Goal: Information Seeking & Learning: Learn about a topic

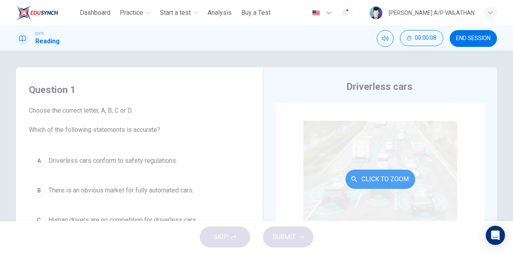
click at [372, 176] on button "Click to Zoom" at bounding box center [381, 179] width 70 height 19
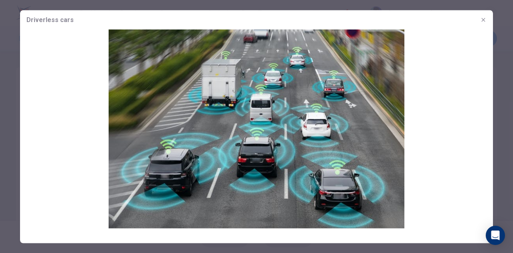
click at [452, 117] on img at bounding box center [256, 128] width 473 height 199
click at [487, 20] on button "button" at bounding box center [483, 19] width 13 height 13
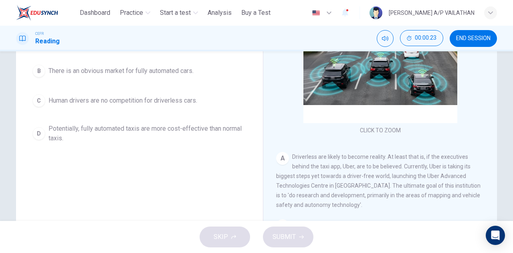
scroll to position [120, 0]
click at [174, 128] on span "Potentially, fully automated taxis are more cost-effective than normal taxis." at bounding box center [148, 132] width 198 height 19
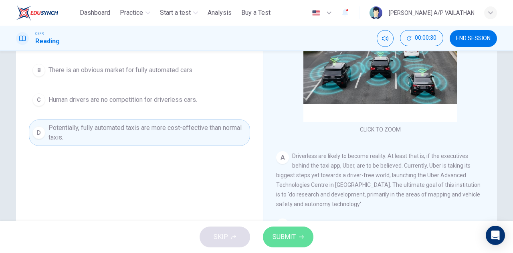
click at [296, 234] on button "SUBMIT" at bounding box center [288, 237] width 51 height 21
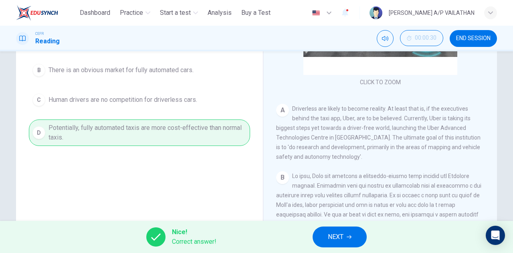
scroll to position [80, 0]
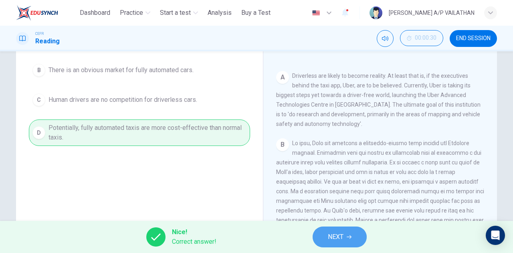
click at [331, 233] on span "NEXT" at bounding box center [336, 236] width 16 height 11
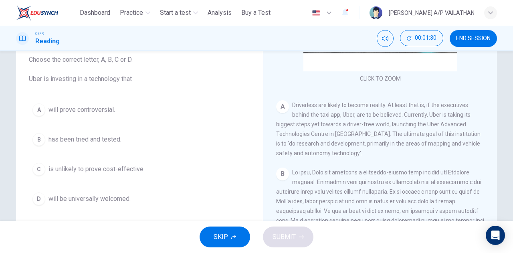
scroll to position [40, 0]
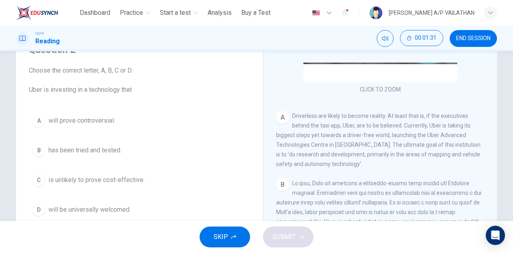
click at [97, 125] on span "will prove controversial." at bounding box center [82, 121] width 67 height 10
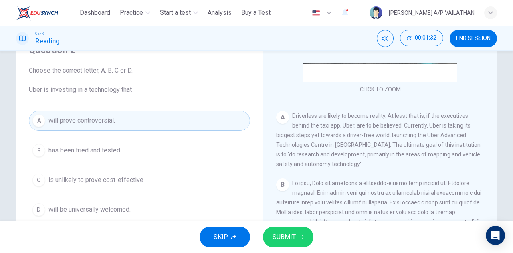
click at [291, 235] on span "SUBMIT" at bounding box center [284, 236] width 23 height 11
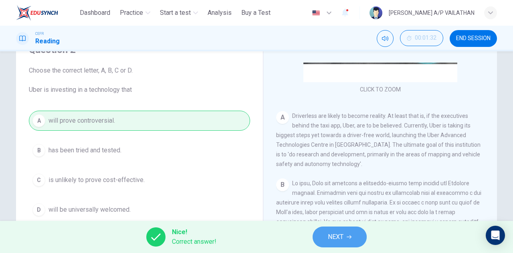
click at [319, 233] on button "NEXT" at bounding box center [340, 237] width 54 height 21
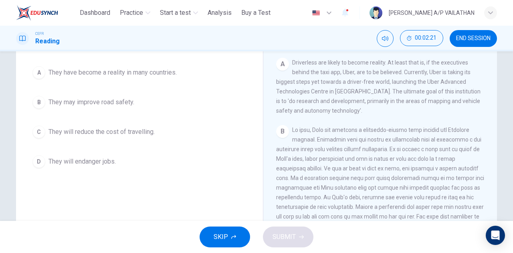
scroll to position [80, 0]
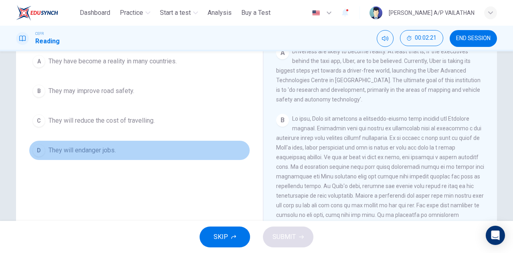
click at [82, 150] on span "They will endanger jobs." at bounding box center [82, 151] width 67 height 10
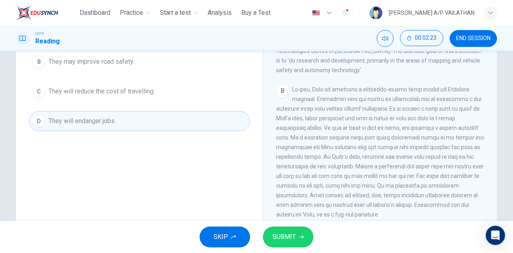
scroll to position [120, 0]
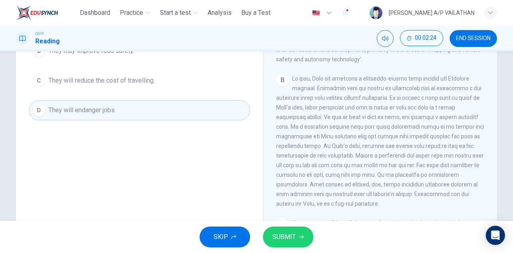
click at [298, 235] on button "SUBMIT" at bounding box center [288, 237] width 51 height 21
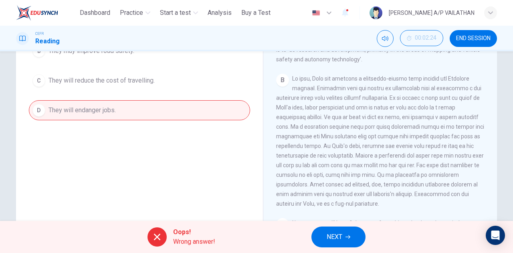
click at [328, 232] on span "NEXT" at bounding box center [335, 236] width 16 height 11
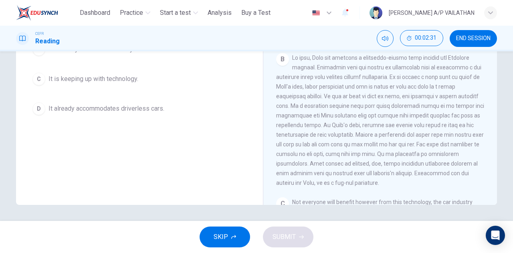
scroll to position [305, 0]
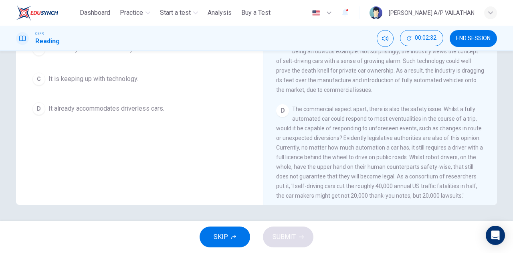
click at [243, 237] on button "SKIP" at bounding box center [225, 237] width 51 height 21
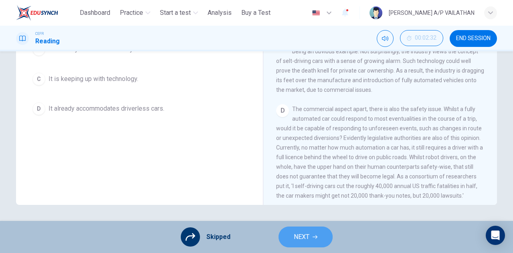
click at [285, 235] on button "NEXT" at bounding box center [306, 237] width 54 height 21
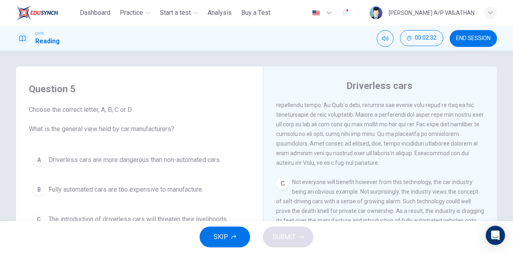
scroll to position [0, 0]
click at [214, 237] on span "SKIP" at bounding box center [221, 236] width 14 height 11
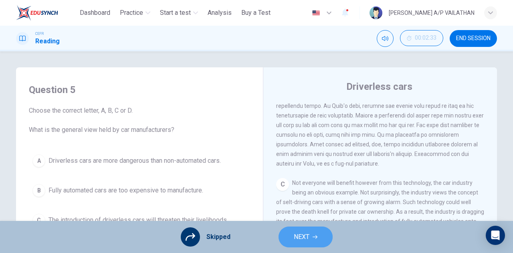
click at [299, 239] on span "NEXT" at bounding box center [302, 236] width 16 height 11
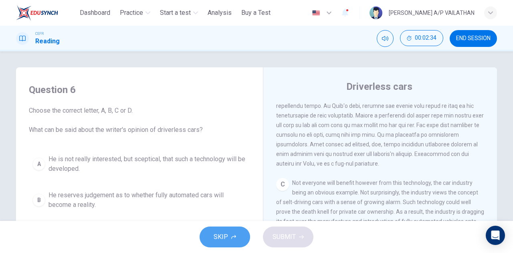
click at [222, 237] on span "SKIP" at bounding box center [221, 236] width 14 height 11
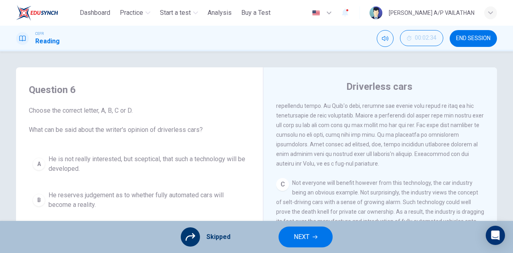
click at [291, 242] on button "NEXT" at bounding box center [306, 237] width 54 height 21
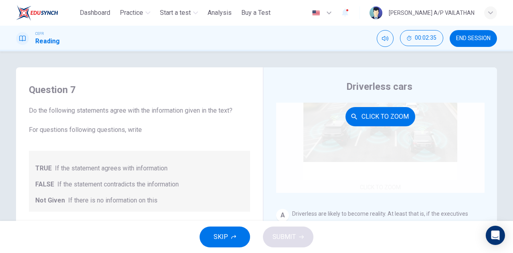
scroll to position [80, 0]
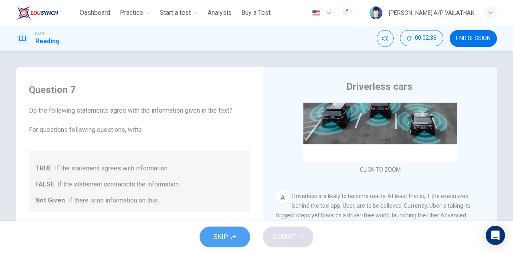
click at [236, 240] on button "SKIP" at bounding box center [225, 237] width 51 height 21
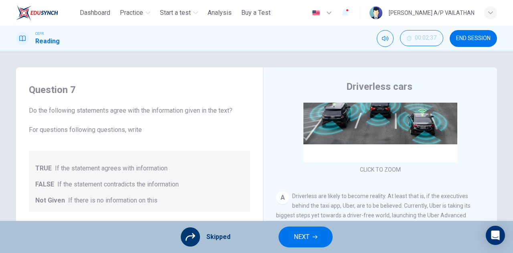
click at [301, 237] on span "NEXT" at bounding box center [302, 236] width 16 height 11
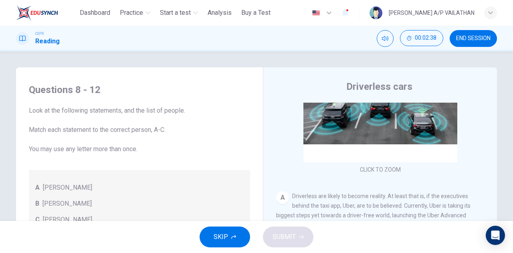
click at [221, 226] on div "SKIP SUBMIT" at bounding box center [256, 237] width 513 height 32
click at [219, 237] on span "SKIP" at bounding box center [221, 236] width 14 height 11
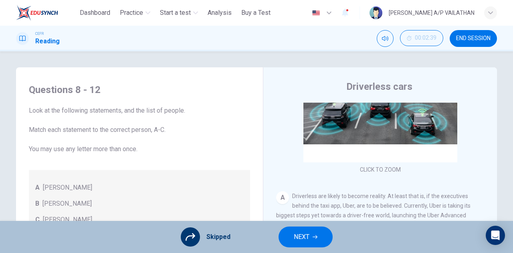
click at [298, 227] on button "NEXT" at bounding box center [306, 237] width 54 height 21
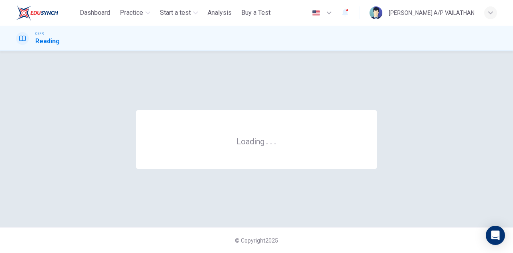
click at [295, 237] on div "© Copyright 2025" at bounding box center [256, 240] width 513 height 26
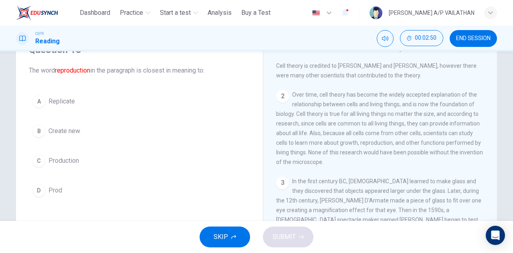
scroll to position [0, 0]
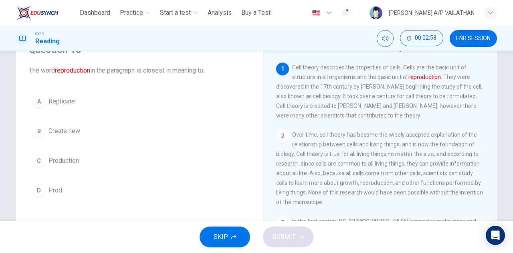
click at [45, 102] on button "A Replicate" at bounding box center [139, 101] width 221 height 20
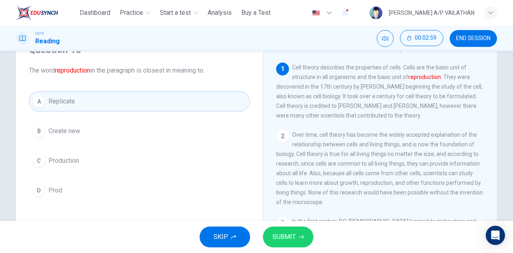
click at [262, 233] on div "SKIP SUBMIT" at bounding box center [256, 237] width 513 height 32
click at [274, 234] on span "SUBMIT" at bounding box center [284, 236] width 23 height 11
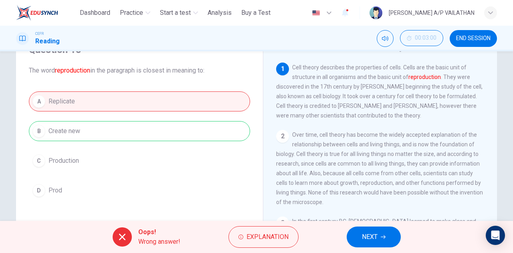
click at [254, 226] on div "Oops! Wrong answer! Explanation NEXT" at bounding box center [256, 237] width 513 height 32
click at [249, 229] on button "Explanation" at bounding box center [264, 237] width 70 height 22
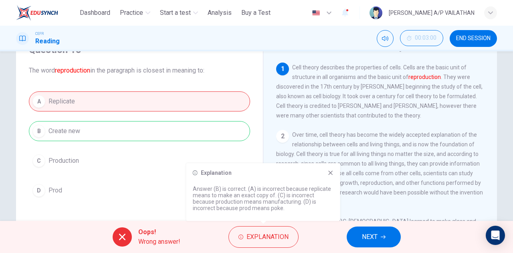
click at [332, 173] on icon at bounding box center [331, 173] width 6 height 6
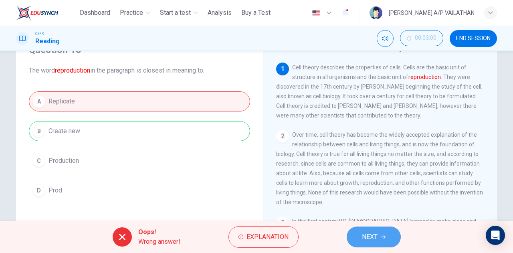
click at [378, 235] on button "NEXT" at bounding box center [374, 237] width 54 height 21
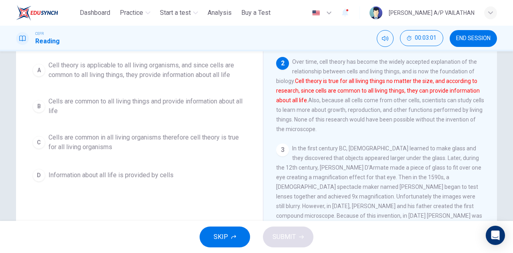
scroll to position [120, 0]
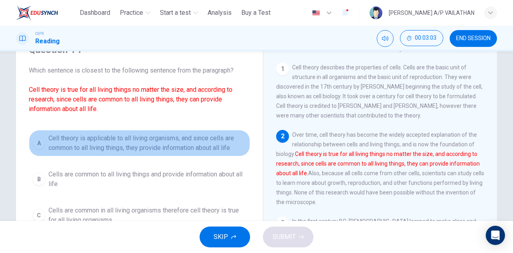
click at [181, 142] on span "Cell theory is applicable to all living organisms, and since cells are common t…" at bounding box center [148, 143] width 198 height 19
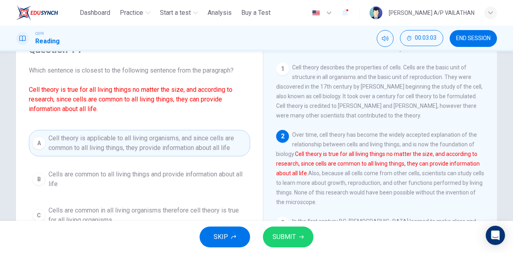
scroll to position [141, 0]
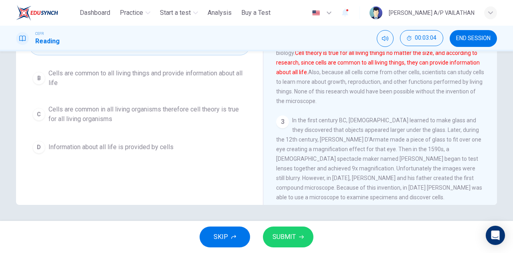
click at [288, 233] on span "SUBMIT" at bounding box center [284, 236] width 23 height 11
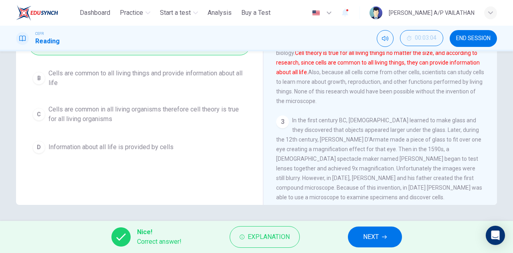
click at [369, 232] on span "NEXT" at bounding box center [371, 236] width 16 height 11
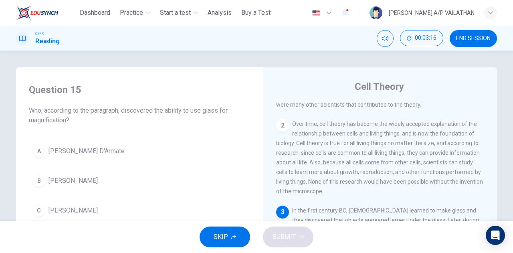
scroll to position [91, 0]
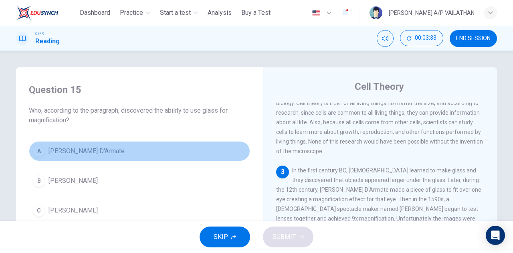
click at [68, 153] on span "[PERSON_NAME] D'Armate" at bounding box center [87, 151] width 76 height 10
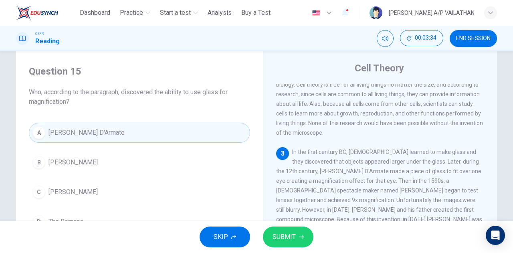
scroll to position [80, 0]
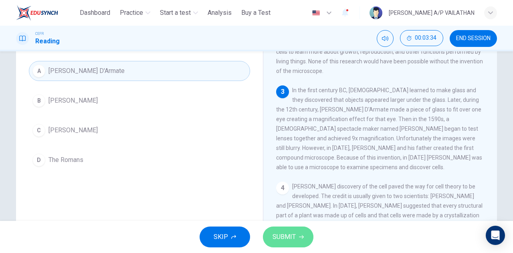
click at [279, 237] on span "SUBMIT" at bounding box center [284, 236] width 23 height 11
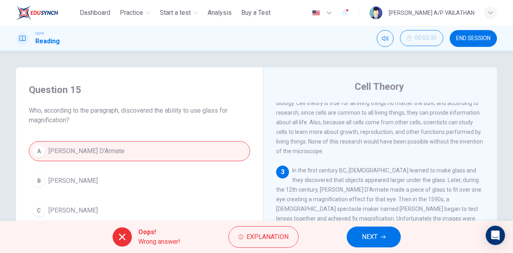
scroll to position [40, 0]
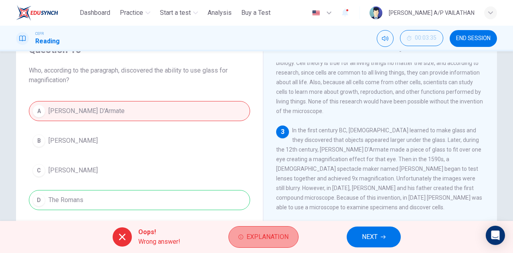
drag, startPoint x: 256, startPoint y: 227, endPoint x: 256, endPoint y: 231, distance: 4.0
click at [256, 231] on button "Explanation" at bounding box center [264, 237] width 70 height 22
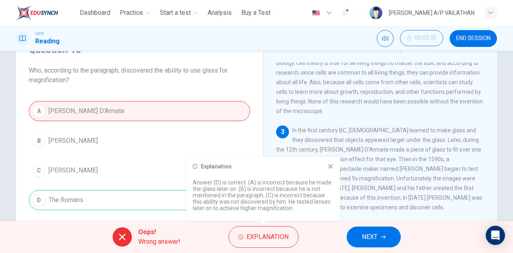
click at [369, 243] on span "NEXT" at bounding box center [370, 236] width 16 height 11
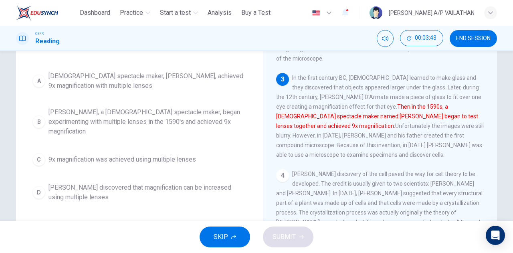
scroll to position [80, 0]
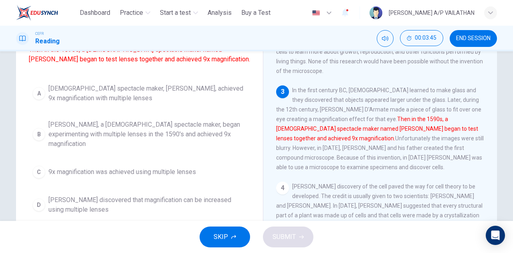
click at [131, 144] on span "[PERSON_NAME], a [DEMOGRAPHIC_DATA] spectacle maker, began experimenting with m…" at bounding box center [148, 134] width 198 height 29
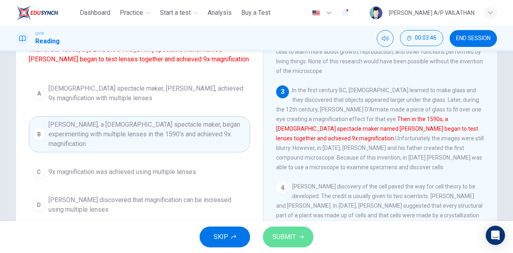
click at [278, 237] on span "SUBMIT" at bounding box center [284, 236] width 23 height 11
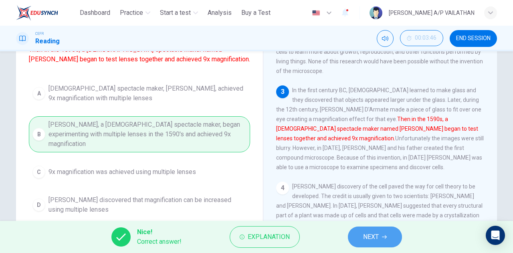
click at [363, 233] on span "NEXT" at bounding box center [371, 236] width 16 height 11
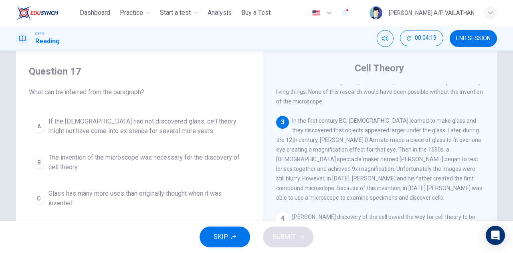
scroll to position [0, 0]
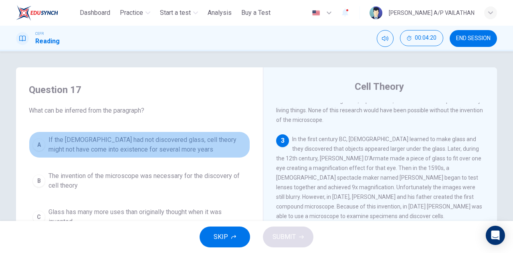
click at [124, 154] on span "If the [DEMOGRAPHIC_DATA] had not discovered glass, cell theory might not have …" at bounding box center [148, 144] width 198 height 19
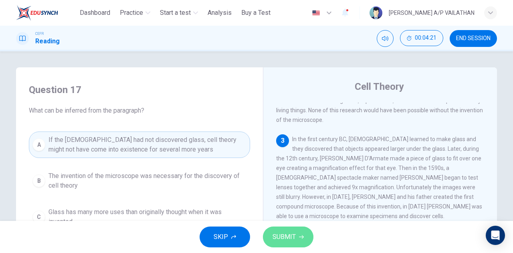
click at [291, 239] on span "SUBMIT" at bounding box center [284, 236] width 23 height 11
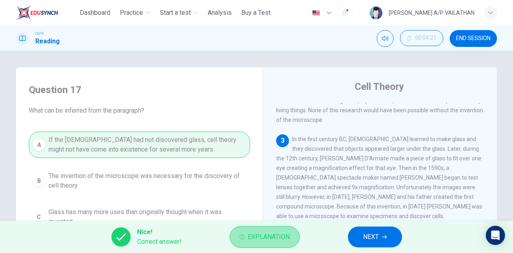
click at [282, 229] on button "Explanation" at bounding box center [265, 237] width 70 height 22
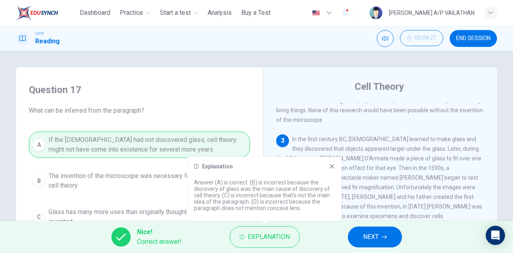
click at [330, 166] on icon at bounding box center [332, 166] width 6 height 6
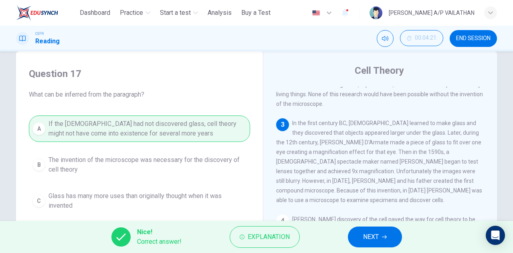
scroll to position [40, 0]
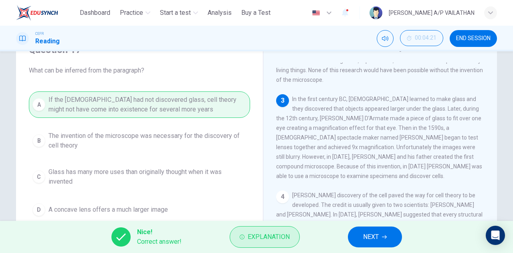
click at [274, 245] on button "Explanation" at bounding box center [265, 237] width 70 height 22
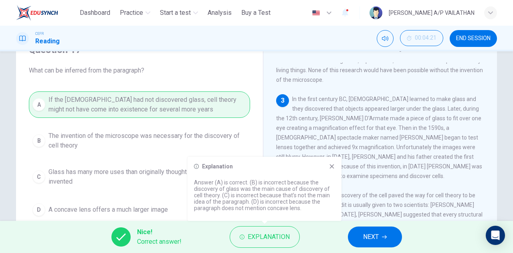
click at [374, 235] on span "NEXT" at bounding box center [371, 236] width 16 height 11
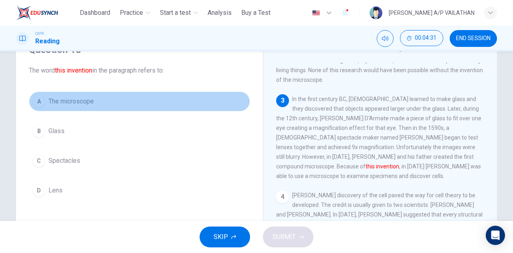
click at [50, 99] on span "The microscope" at bounding box center [71, 102] width 45 height 10
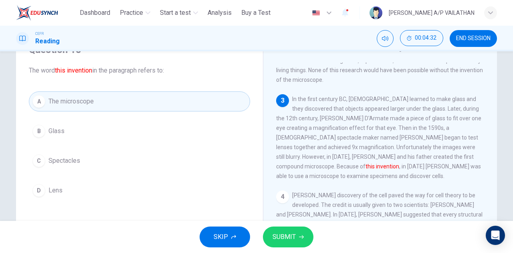
click at [270, 234] on button "SUBMIT" at bounding box center [288, 237] width 51 height 21
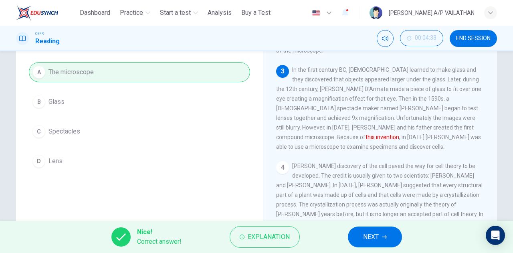
scroll to position [80, 0]
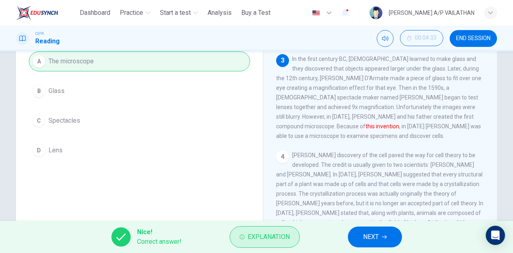
click at [252, 236] on span "Explanation" at bounding box center [269, 236] width 42 height 11
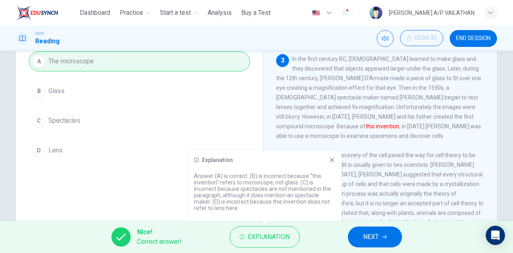
click at [331, 161] on icon at bounding box center [332, 160] width 6 height 6
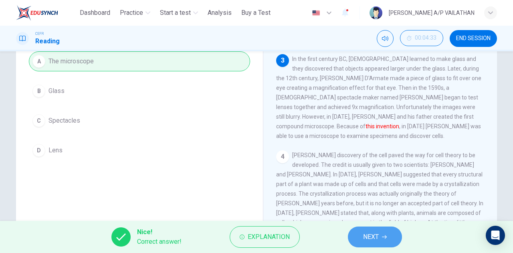
click at [367, 236] on span "NEXT" at bounding box center [371, 236] width 16 height 11
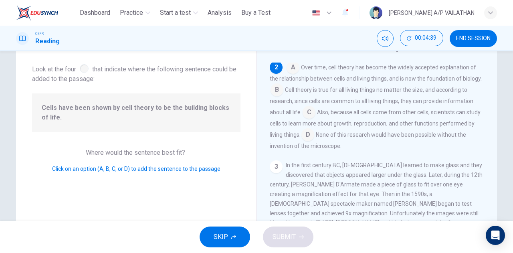
scroll to position [0, 0]
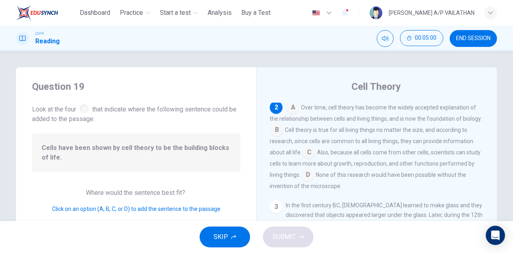
click at [275, 134] on input at bounding box center [277, 130] width 13 height 13
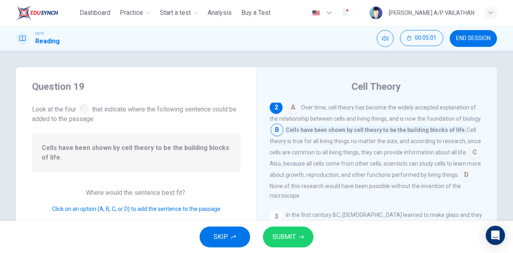
click at [294, 234] on span "SUBMIT" at bounding box center [284, 236] width 23 height 11
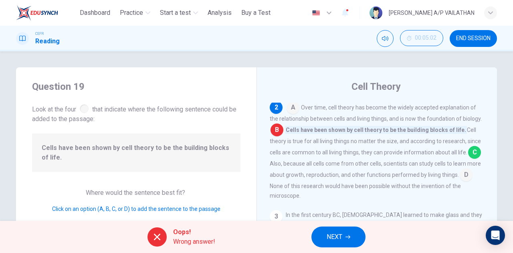
click at [188, 239] on span "Wrong answer!" at bounding box center [194, 242] width 42 height 10
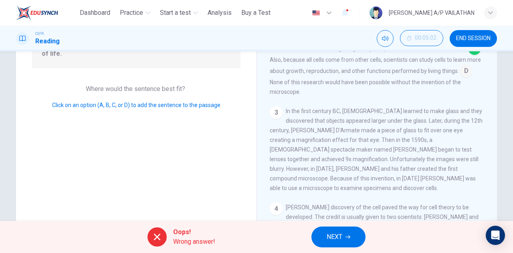
scroll to position [141, 0]
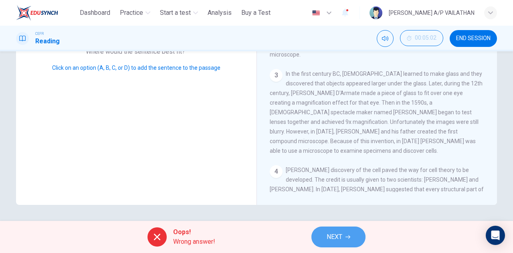
click at [336, 228] on button "NEXT" at bounding box center [339, 237] width 54 height 21
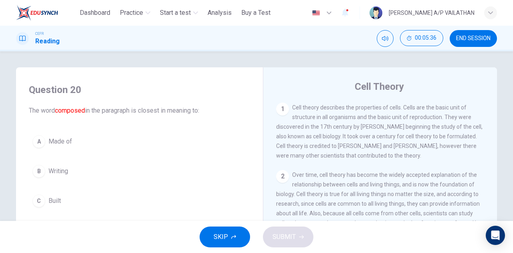
scroll to position [0, 0]
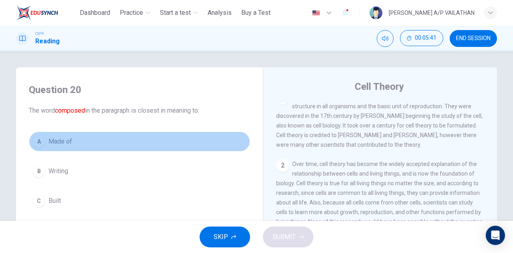
drag, startPoint x: 64, startPoint y: 141, endPoint x: 285, endPoint y: 226, distance: 236.5
click at [65, 141] on span "Made of" at bounding box center [61, 142] width 24 height 10
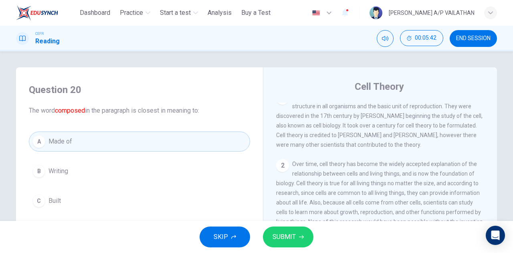
click at [274, 239] on span "SUBMIT" at bounding box center [284, 236] width 23 height 11
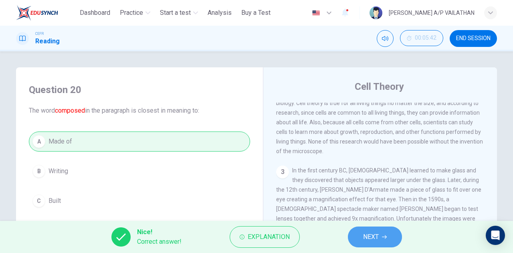
click at [373, 243] on span "NEXT" at bounding box center [371, 236] width 16 height 11
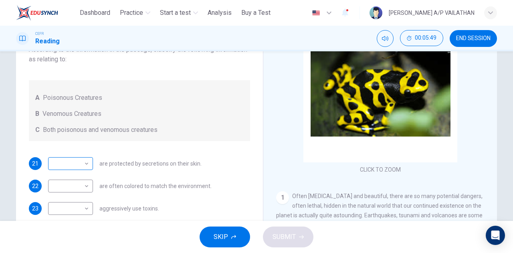
click at [71, 165] on body "This site uses cookies, as explained in our Privacy Policy . If you agree to th…" at bounding box center [256, 126] width 513 height 253
click at [72, 165] on div at bounding box center [256, 126] width 513 height 253
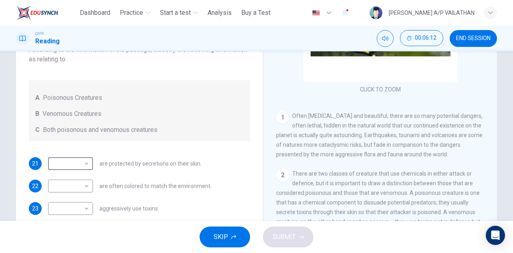
scroll to position [120, 0]
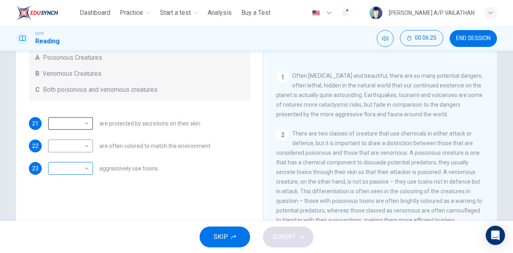
click at [63, 168] on body "This site uses cookies, as explained in our Privacy Policy . If you agree to th…" at bounding box center [256, 126] width 513 height 253
click at [62, 191] on li "B" at bounding box center [68, 194] width 45 height 13
type input "*"
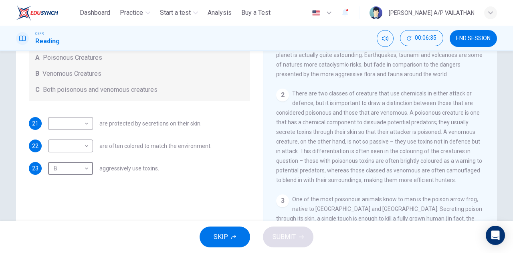
scroll to position [160, 0]
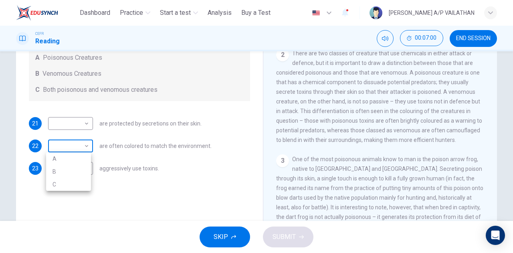
click at [63, 148] on body "This site uses cookies, as explained in our Privacy Policy . If you agree to th…" at bounding box center [256, 126] width 513 height 253
click at [56, 173] on li "B" at bounding box center [68, 171] width 45 height 13
type input "*"
click at [69, 123] on body "This site uses cookies, as explained in our Privacy Policy . If you agree to th…" at bounding box center [256, 126] width 513 height 253
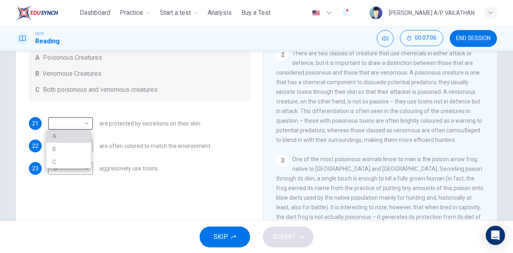
click at [71, 136] on li "A" at bounding box center [68, 136] width 45 height 13
type input "*"
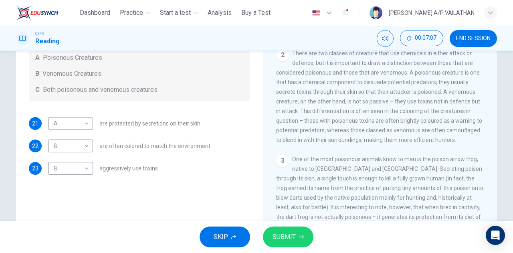
click at [315, 243] on div "SKIP SUBMIT" at bounding box center [256, 237] width 513 height 32
click at [295, 236] on button "SUBMIT" at bounding box center [288, 237] width 51 height 21
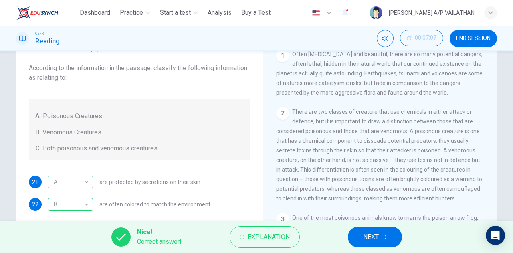
scroll to position [61, 0]
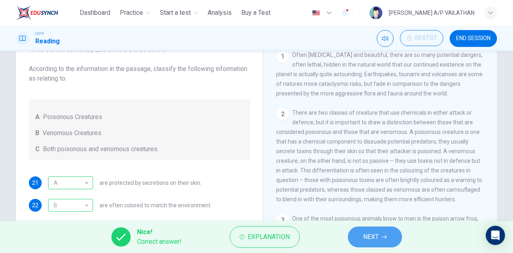
click at [364, 235] on span "NEXT" at bounding box center [371, 236] width 16 height 11
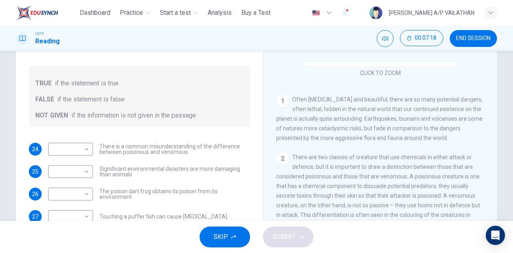
scroll to position [36, 0]
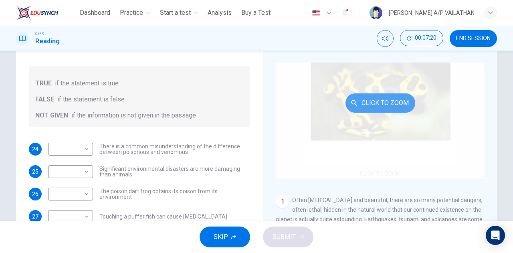
click at [378, 96] on button "Click to Zoom" at bounding box center [381, 102] width 70 height 19
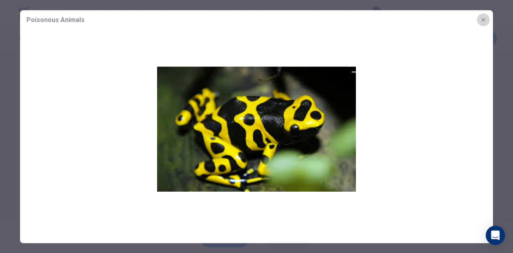
click at [479, 21] on button "button" at bounding box center [483, 19] width 13 height 13
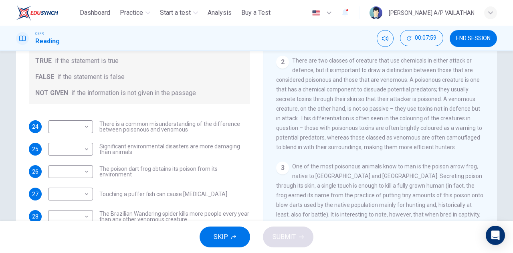
scroll to position [101, 0]
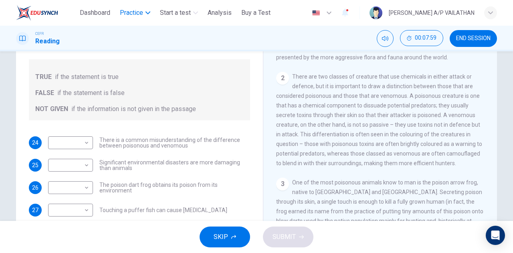
click at [137, 18] on button "Practice" at bounding box center [135, 13] width 37 height 14
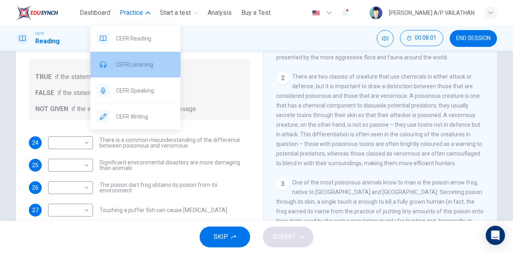
click at [123, 73] on div "CEFR Listening" at bounding box center [135, 65] width 90 height 26
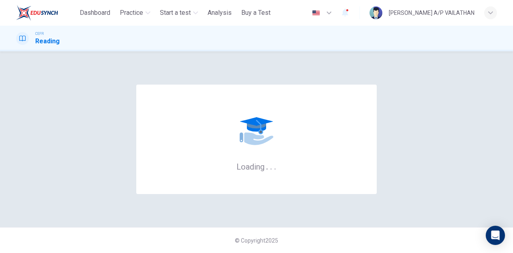
scroll to position [0, 0]
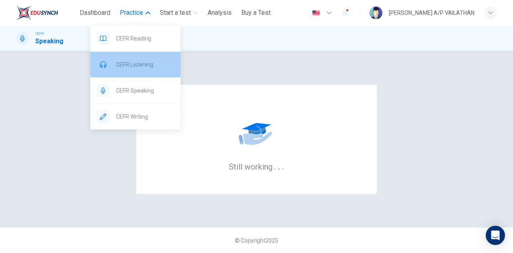
click at [144, 68] on span "CEFR Listening" at bounding box center [145, 65] width 58 height 10
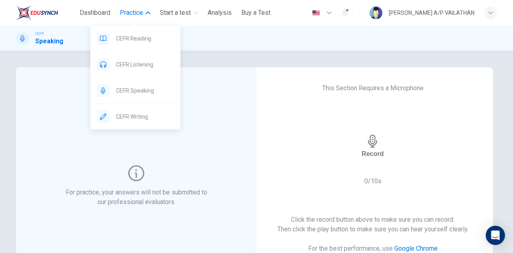
drag, startPoint x: 143, startPoint y: 70, endPoint x: 284, endPoint y: 51, distance: 142.4
click at [143, 70] on div "CEFR Listening" at bounding box center [135, 65] width 90 height 26
